Goal: Find specific page/section: Find specific page/section

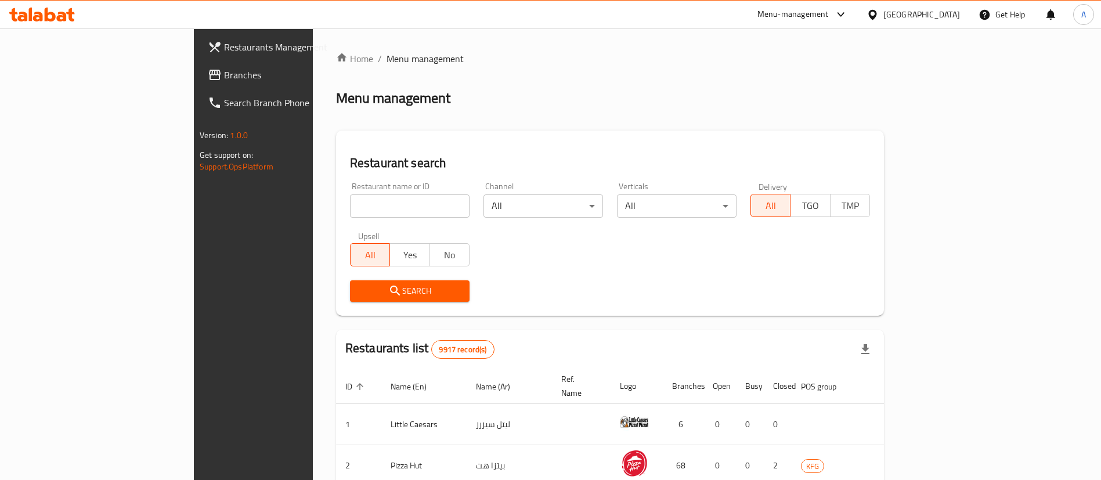
click at [408, 208] on input "search" at bounding box center [410, 205] width 120 height 23
type input "shish"
click button "Search" at bounding box center [410, 290] width 120 height 21
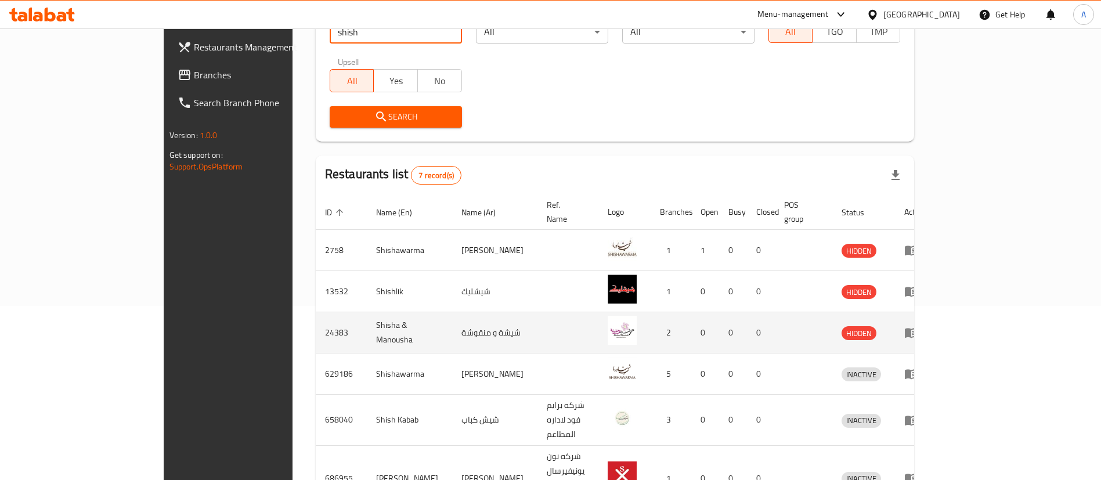
scroll to position [262, 0]
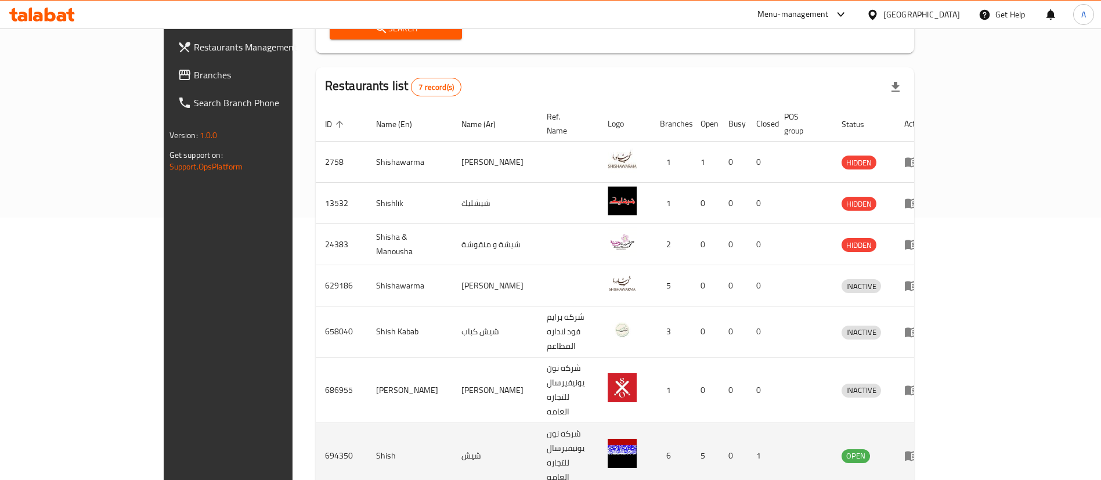
click at [316, 423] on td "694350" at bounding box center [341, 456] width 51 height 66
copy td "694350"
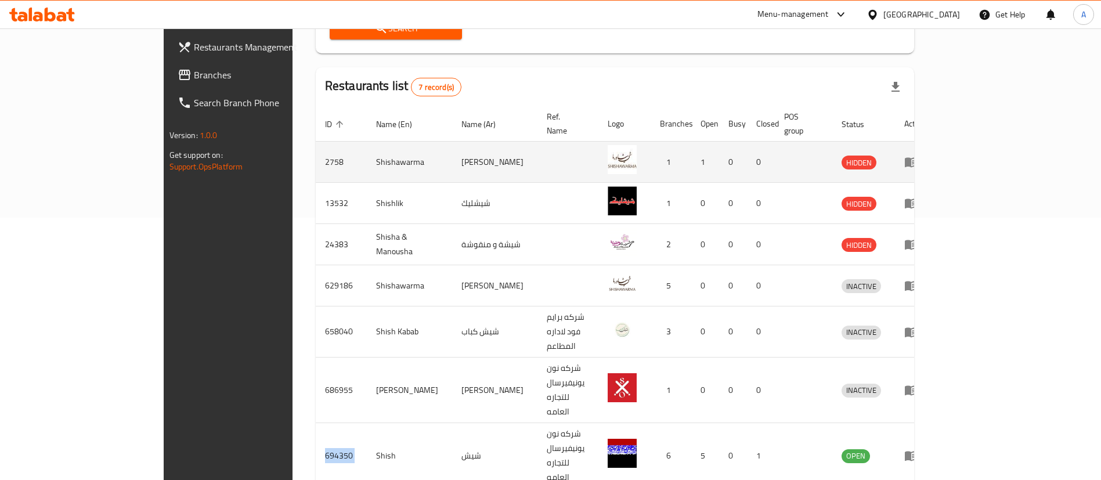
copy td "694350"
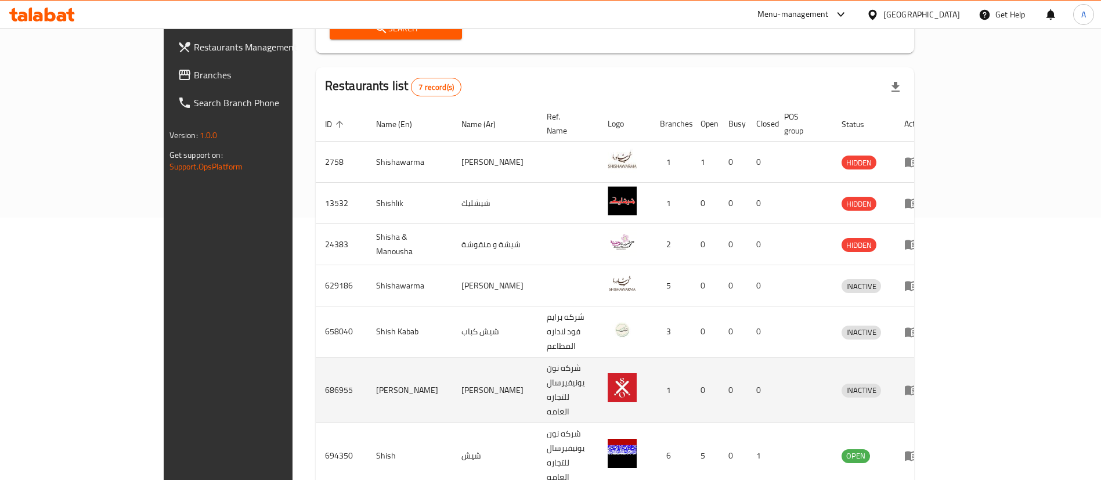
click at [316, 358] on td "686955" at bounding box center [341, 391] width 51 height 66
copy td "686955"
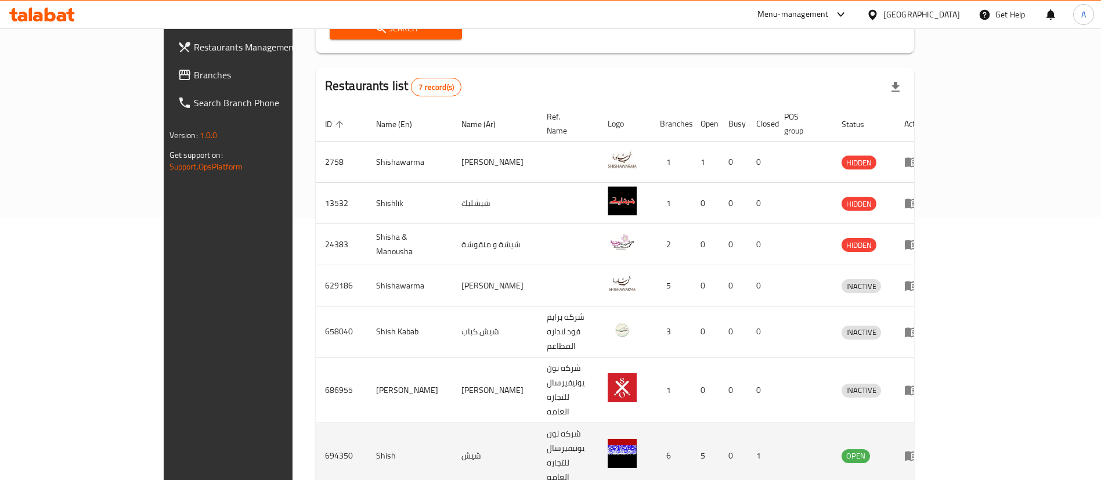
click at [452, 423] on td "شيش" at bounding box center [494, 456] width 85 height 66
click at [316, 423] on td "694350" at bounding box center [341, 456] width 51 height 66
copy td "694350"
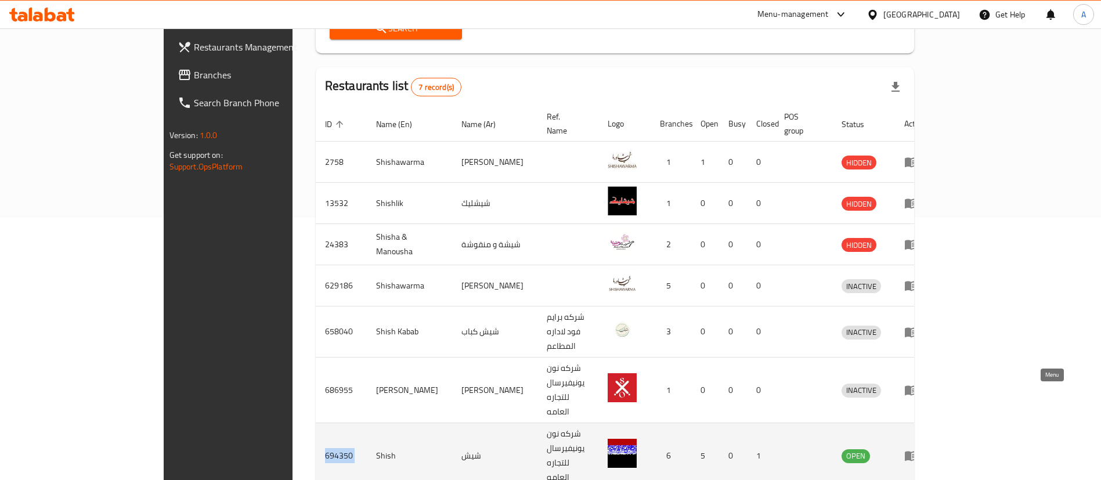
click at [918, 449] on icon "enhanced table" at bounding box center [911, 456] width 14 height 14
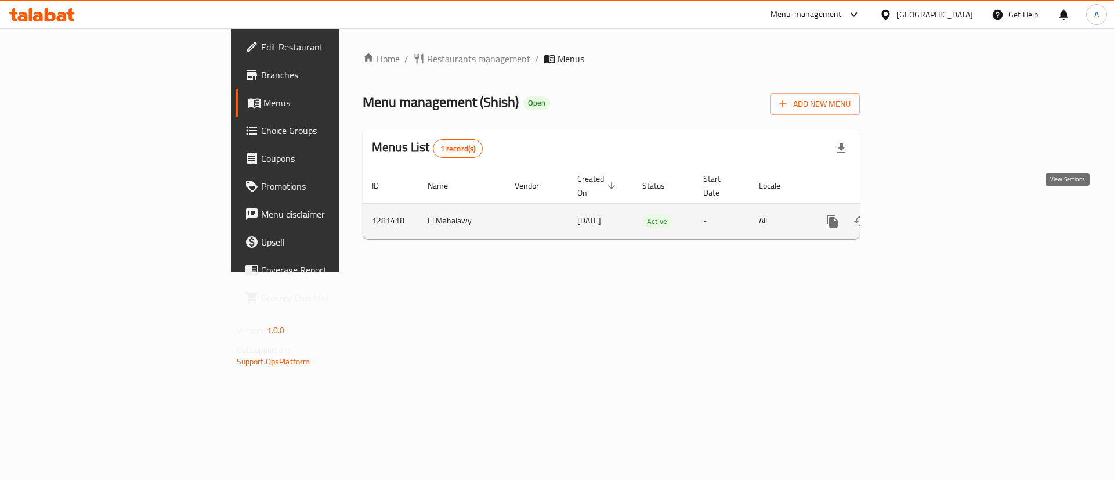
click at [930, 207] on link "enhanced table" at bounding box center [917, 221] width 28 height 28
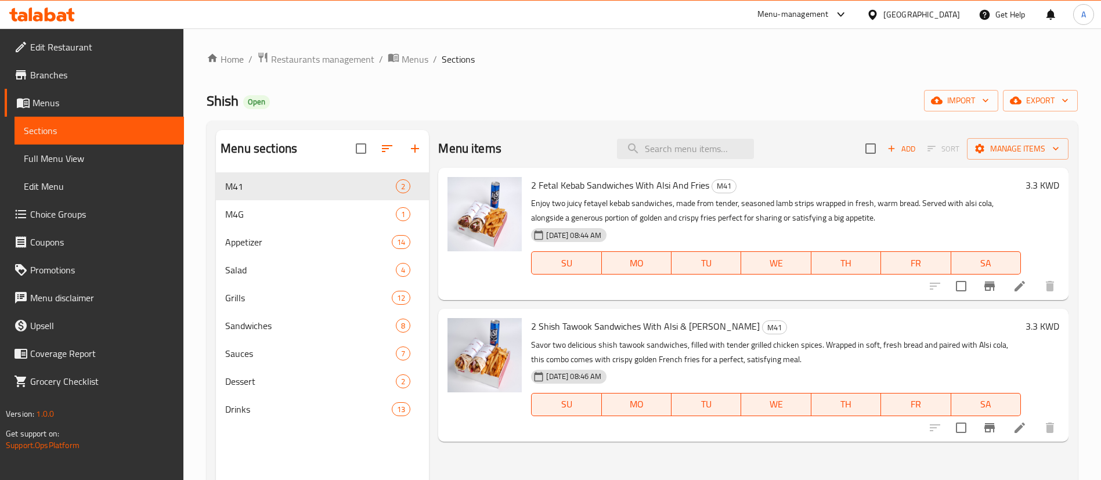
click at [373, 40] on div "Home / Restaurants management / Menus / Sections Shish Open import export Menu …" at bounding box center [642, 335] width 918 height 614
click at [360, 66] on span "Restaurants management" at bounding box center [322, 59] width 103 height 14
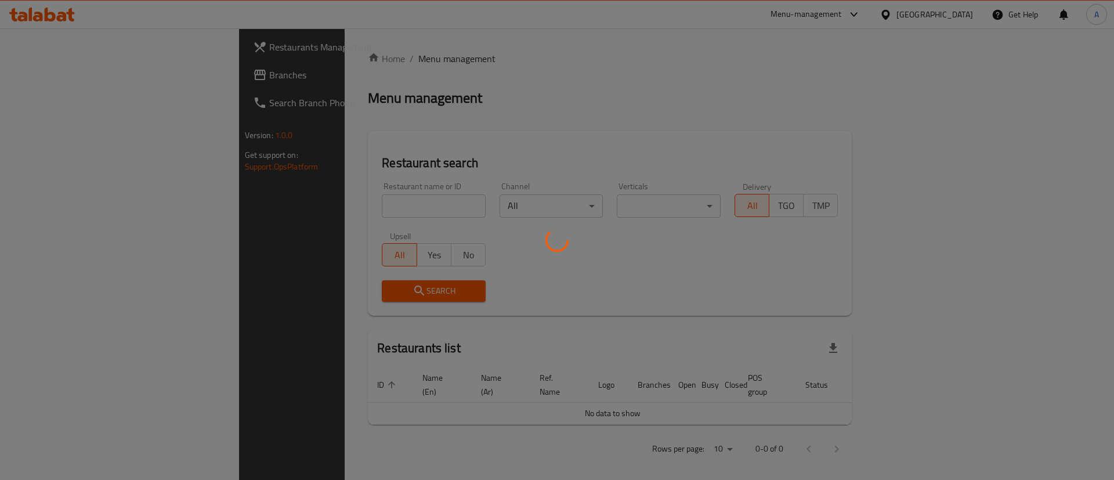
click at [366, 203] on div at bounding box center [557, 240] width 1114 height 480
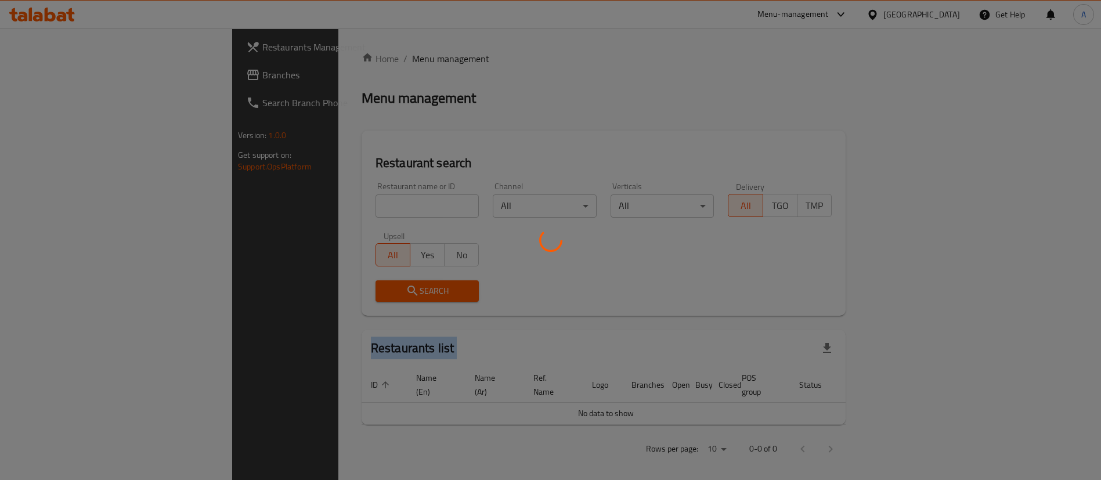
click at [366, 203] on div at bounding box center [550, 240] width 1101 height 480
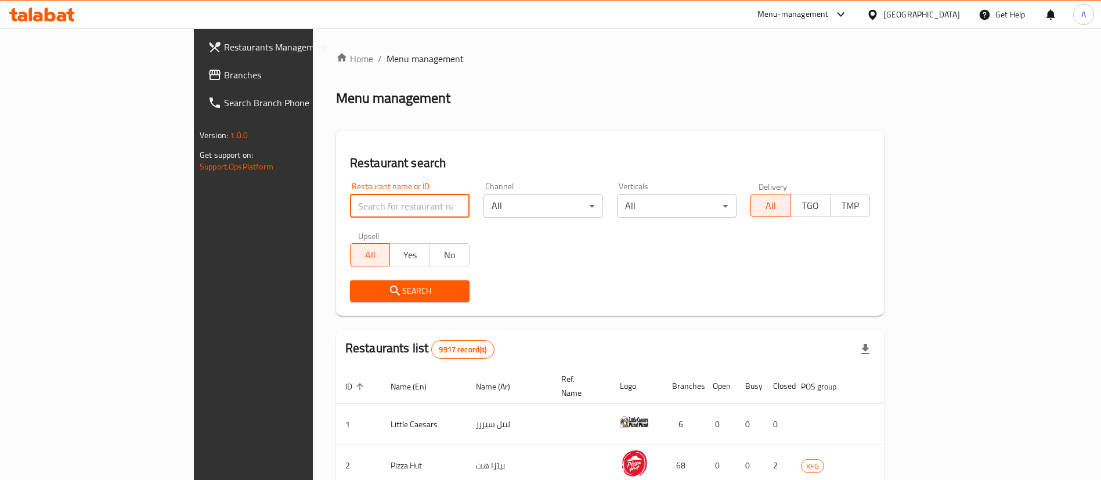
click at [366, 203] on input "search" at bounding box center [410, 205] width 120 height 23
paste input "[PERSON_NAME]"
type input "[PERSON_NAME]"
click button "Search" at bounding box center [410, 290] width 120 height 21
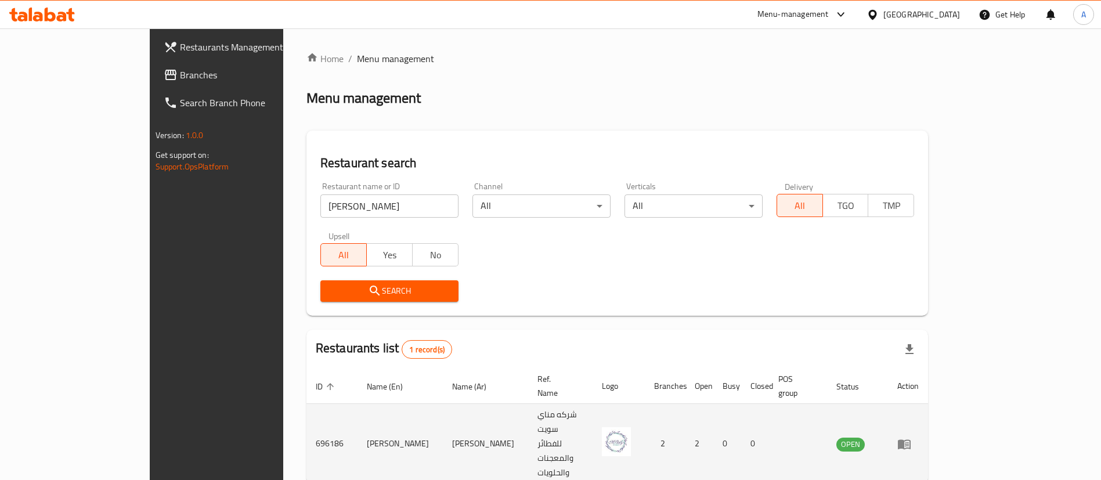
click at [358, 407] on td "[PERSON_NAME]" at bounding box center [400, 444] width 85 height 80
copy td "[PERSON_NAME]"
